Goal: Navigation & Orientation: Understand site structure

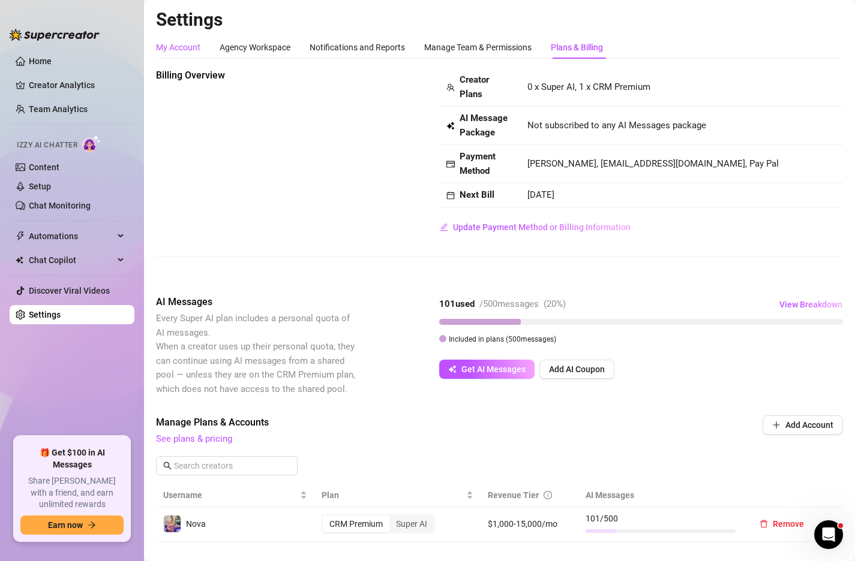
click at [194, 49] on div "My Account" at bounding box center [178, 47] width 44 height 13
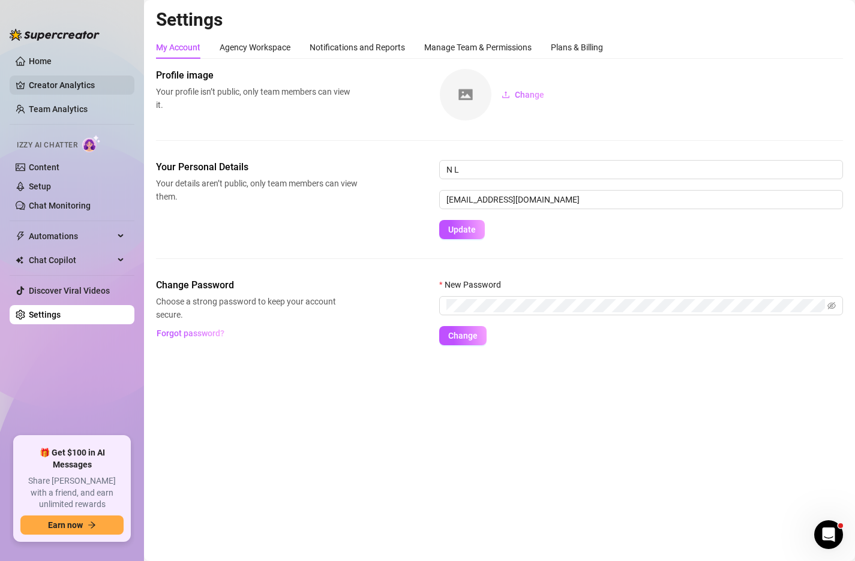
click at [53, 82] on link "Creator Analytics" at bounding box center [77, 85] width 96 height 19
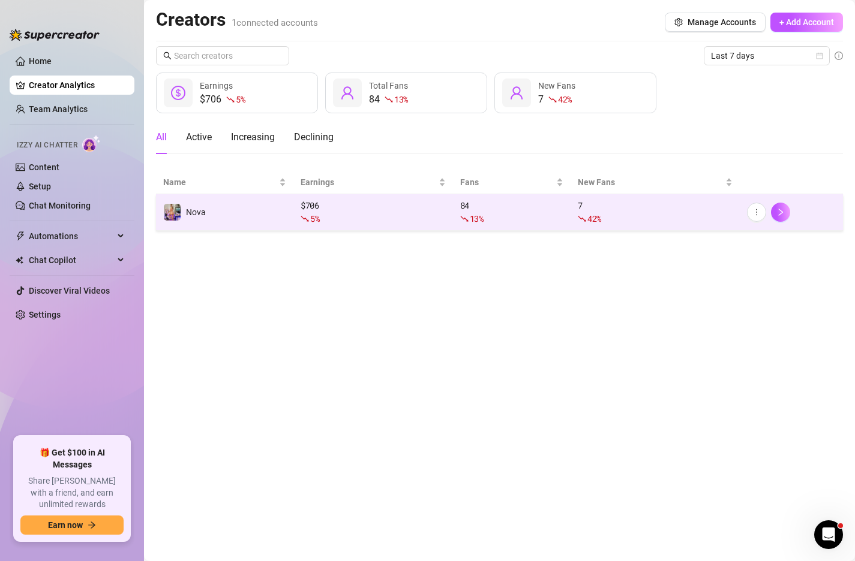
click at [700, 212] on div "42 %" at bounding box center [655, 218] width 155 height 13
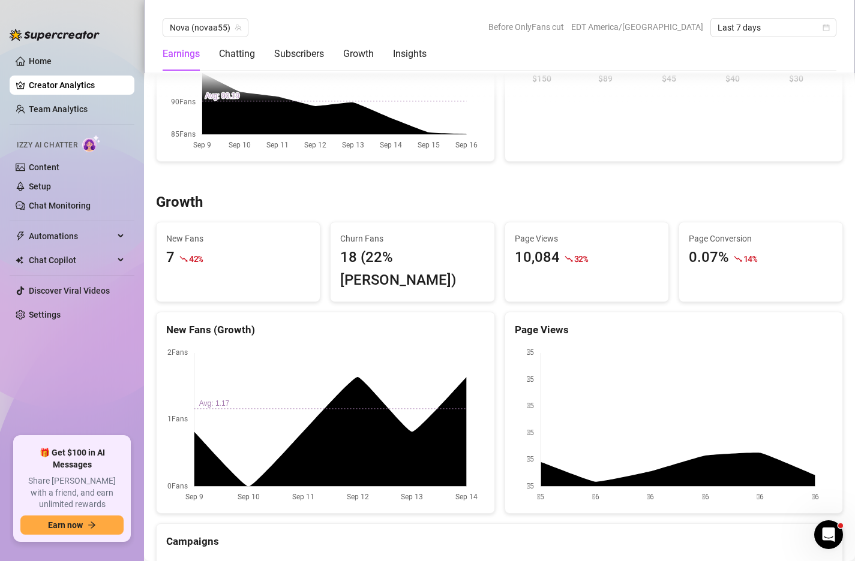
scroll to position [780, 0]
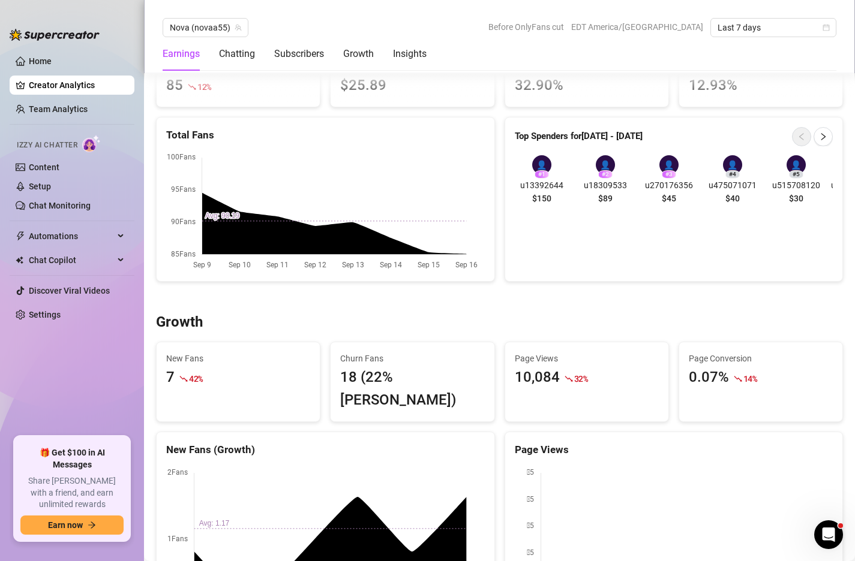
click at [59, 152] on div "Izzy AI Chatter" at bounding box center [71, 143] width 108 height 17
click at [47, 56] on link "Home" at bounding box center [40, 61] width 23 height 10
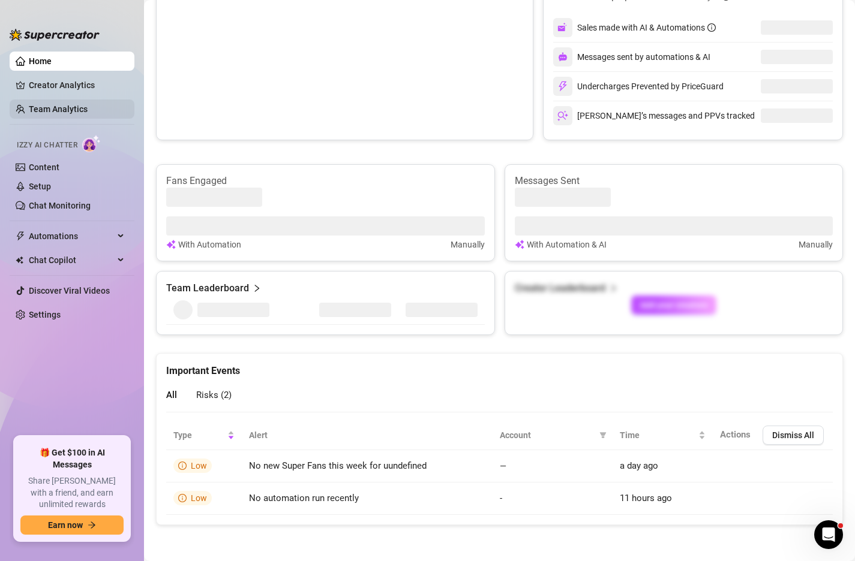
scroll to position [591, 0]
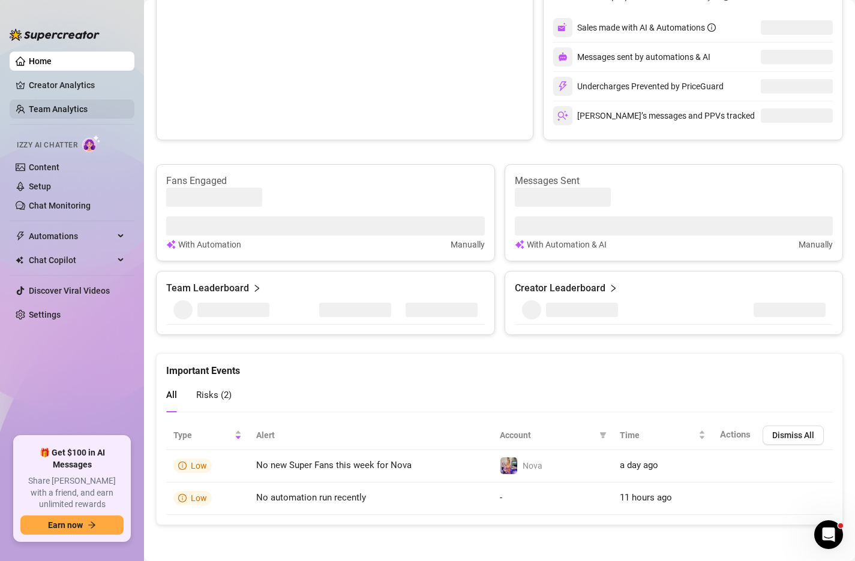
click at [55, 105] on link "Team Analytics" at bounding box center [58, 109] width 59 height 10
